Goal: Information Seeking & Learning: Learn about a topic

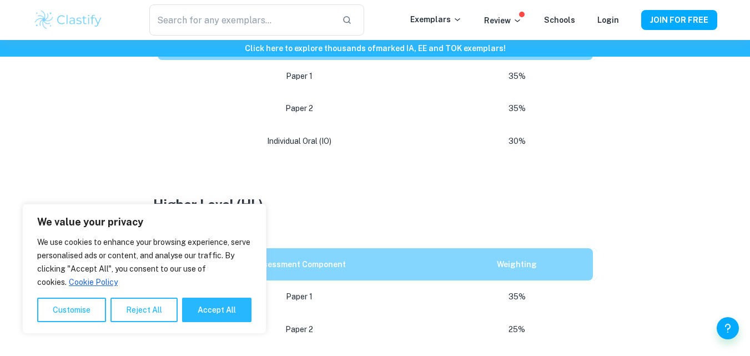
scroll to position [666, 0]
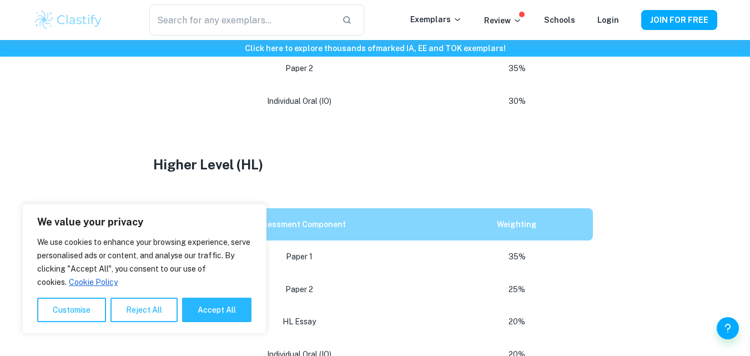
click at [418, 138] on h3 at bounding box center [375, 144] width 444 height 20
click at [213, 309] on button "Accept All" at bounding box center [216, 309] width 69 height 24
checkbox input "true"
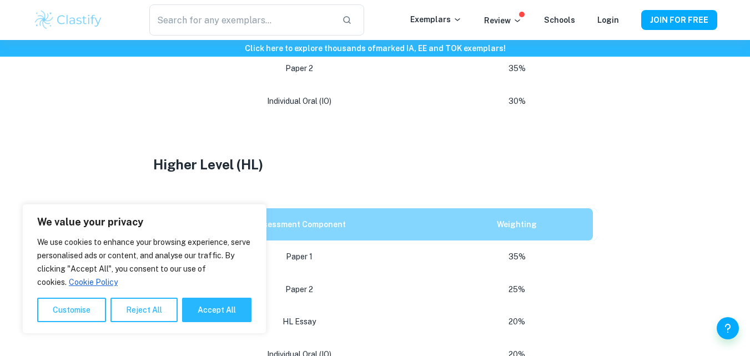
checkbox input "true"
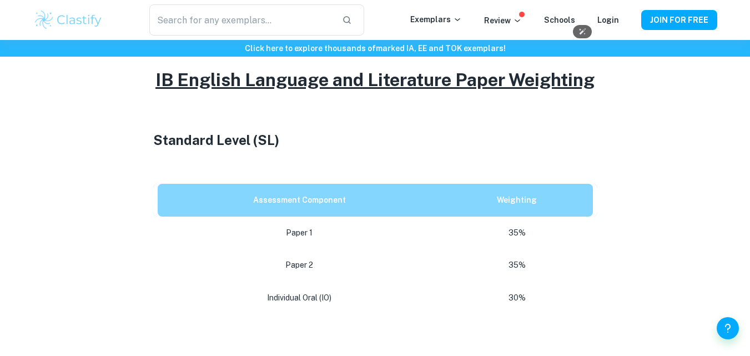
scroll to position [555, 0]
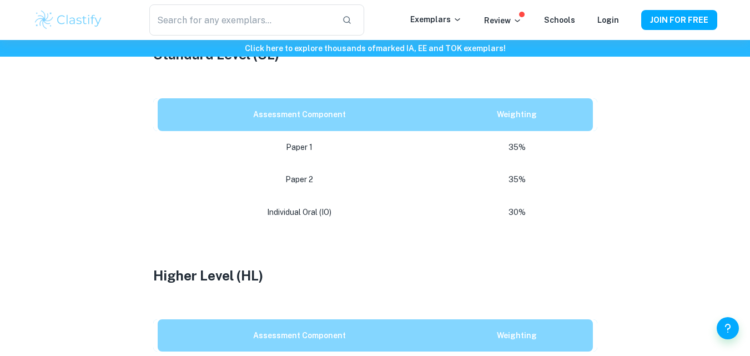
drag, startPoint x: 665, startPoint y: 249, endPoint x: 606, endPoint y: 279, distance: 66.3
click at [663, 252] on div "IB English A Lang&Lit Paper Weighting By [PERSON_NAME] • [DATE] Get feedback on…" at bounding box center [375, 134] width 684 height 1209
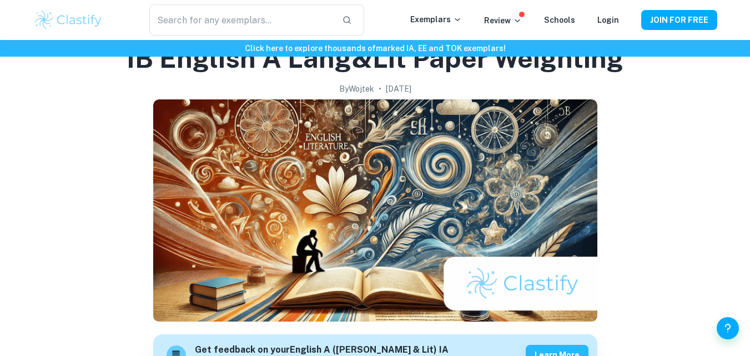
scroll to position [0, 0]
